Goal: Task Accomplishment & Management: Use online tool/utility

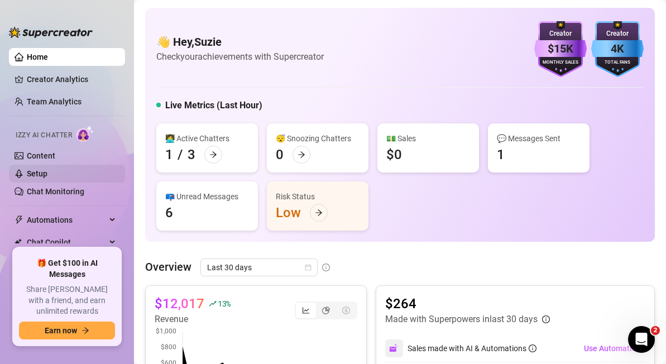
click at [33, 171] on link "Setup" at bounding box center [37, 173] width 21 height 9
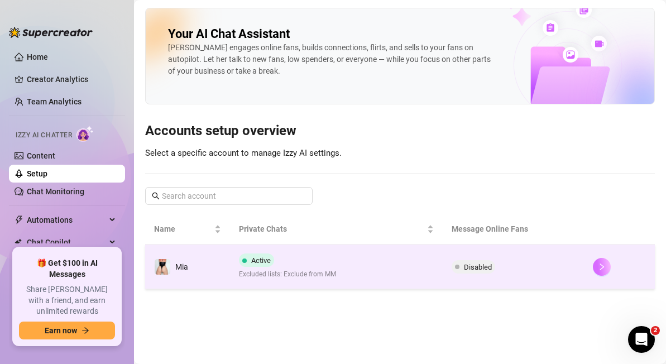
click at [607, 265] on button "button" at bounding box center [602, 267] width 18 height 18
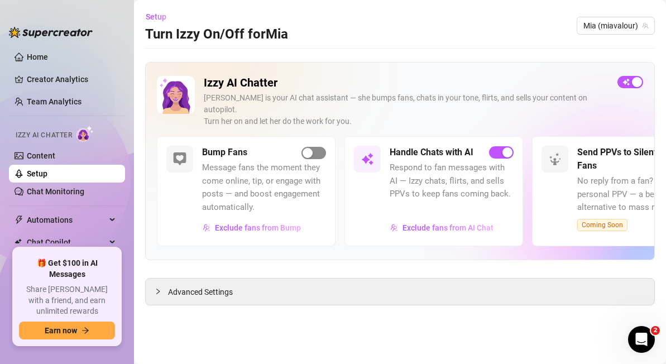
click at [312, 148] on div "button" at bounding box center [308, 153] width 10 height 10
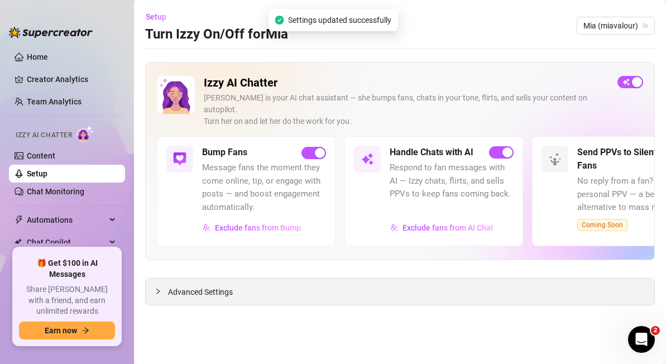
click at [224, 286] on span "Advanced Settings" at bounding box center [200, 292] width 65 height 12
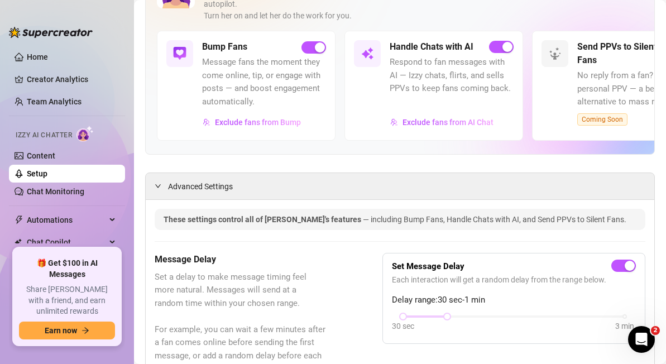
scroll to position [8, 0]
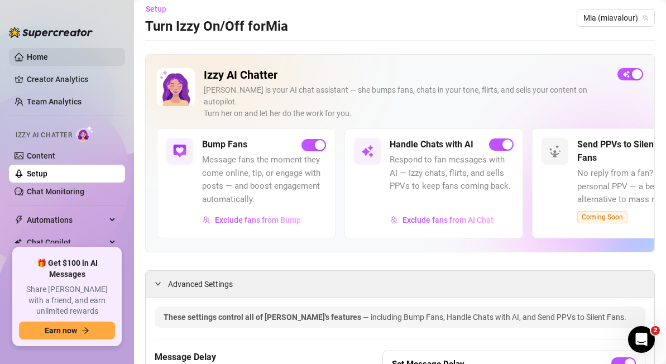
click at [40, 52] on link "Home" at bounding box center [37, 56] width 21 height 9
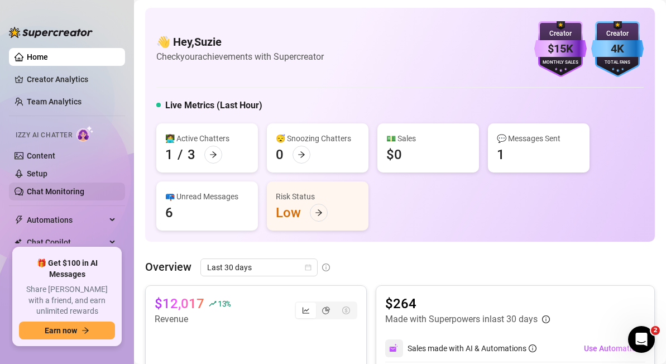
click at [60, 196] on link "Chat Monitoring" at bounding box center [56, 191] width 58 height 9
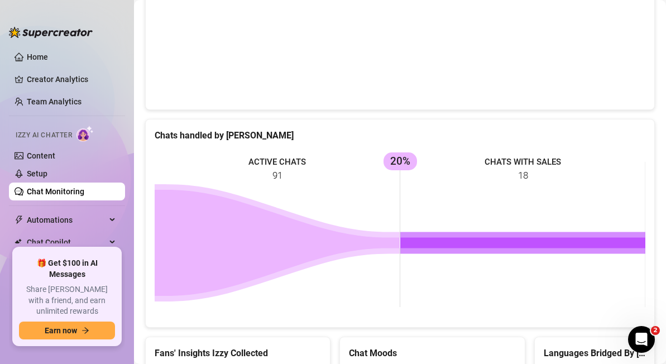
scroll to position [593, 0]
